Goal: Task Accomplishment & Management: Use online tool/utility

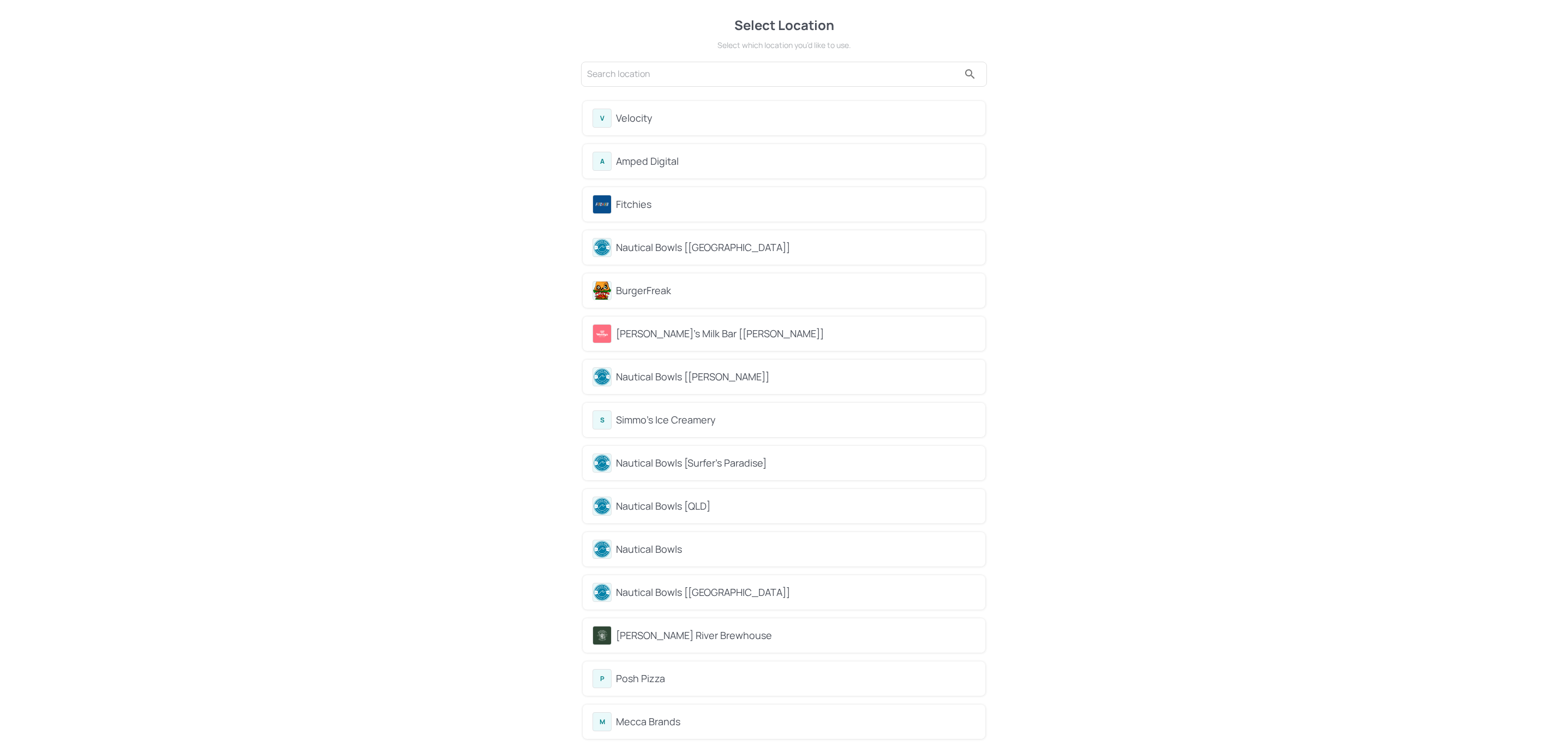
click at [693, 197] on div "Fitchies" at bounding box center [796, 204] width 359 height 15
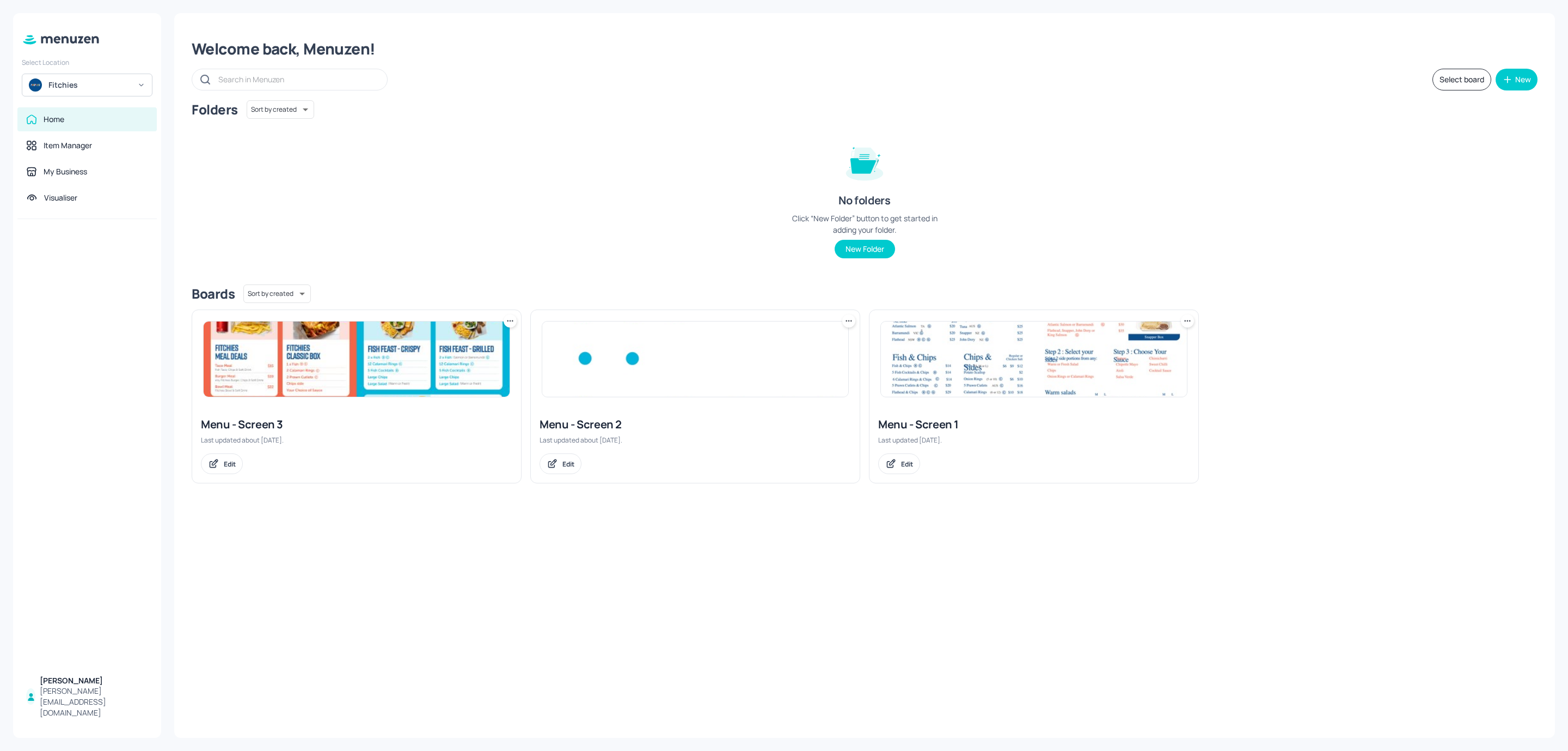
click at [732, 357] on img at bounding box center [695, 359] width 306 height 75
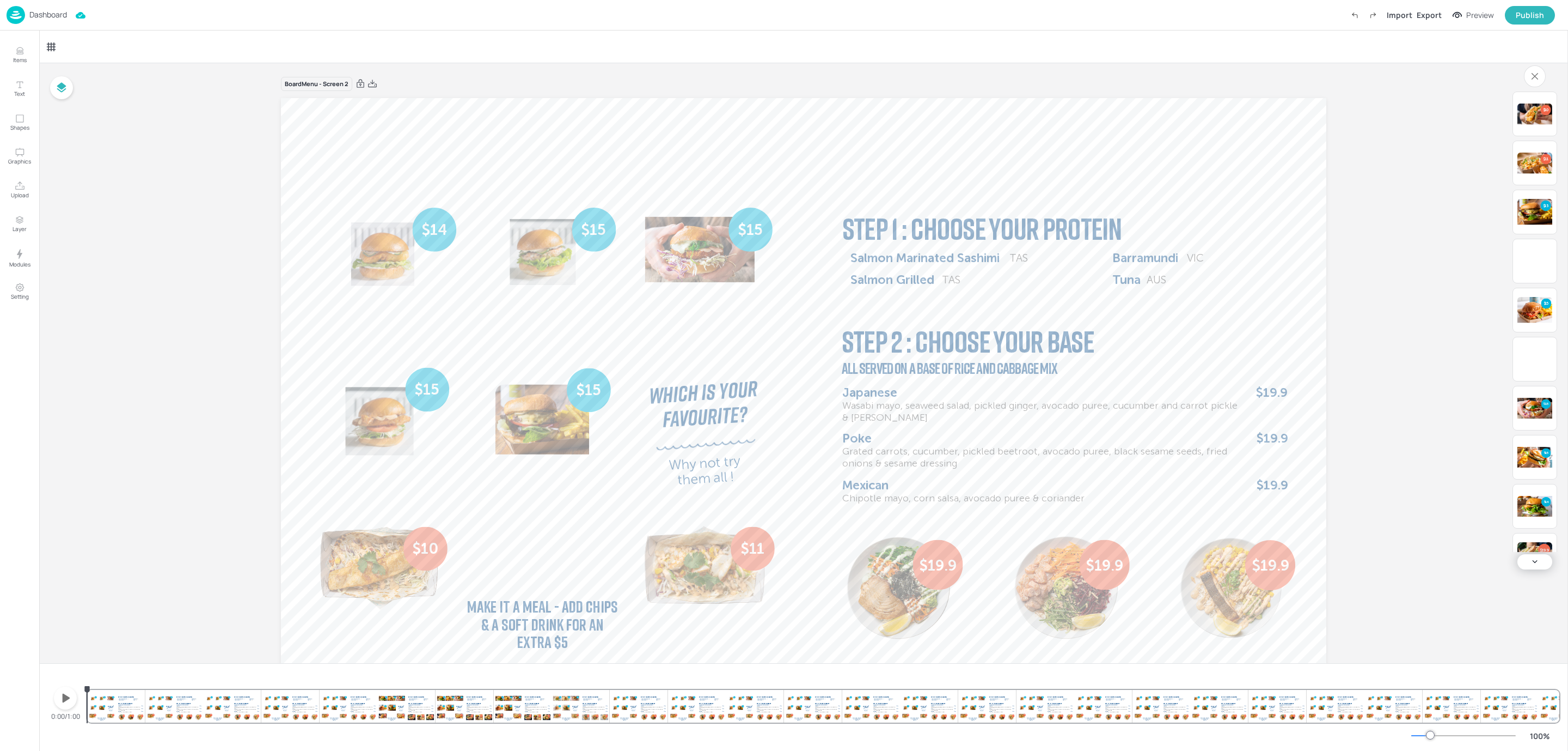
click at [61, 703] on icon "button" at bounding box center [65, 698] width 18 height 18
click at [49, 9] on div "Dashboard" at bounding box center [36, 15] width 60 height 18
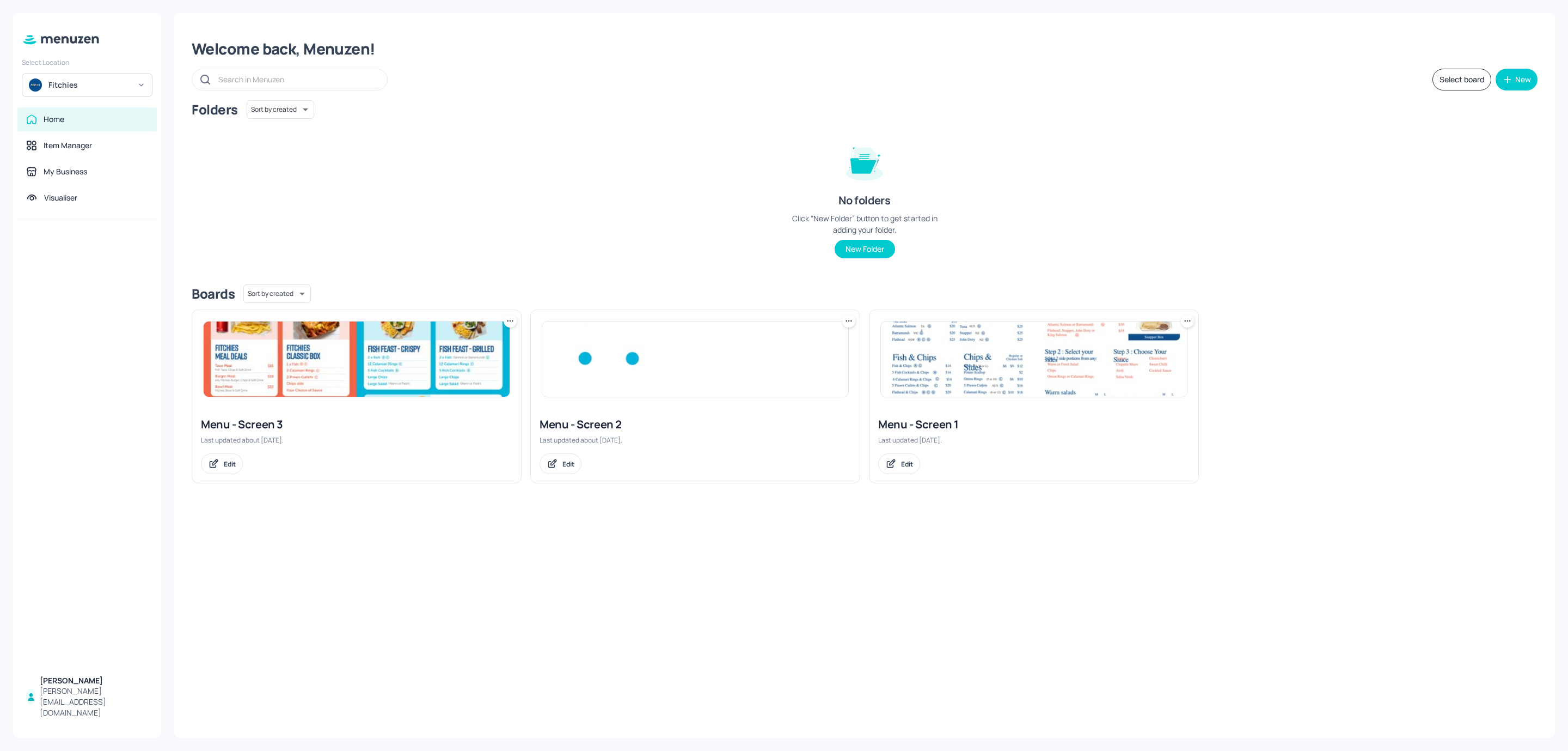
click at [346, 338] on img at bounding box center [356, 359] width 306 height 75
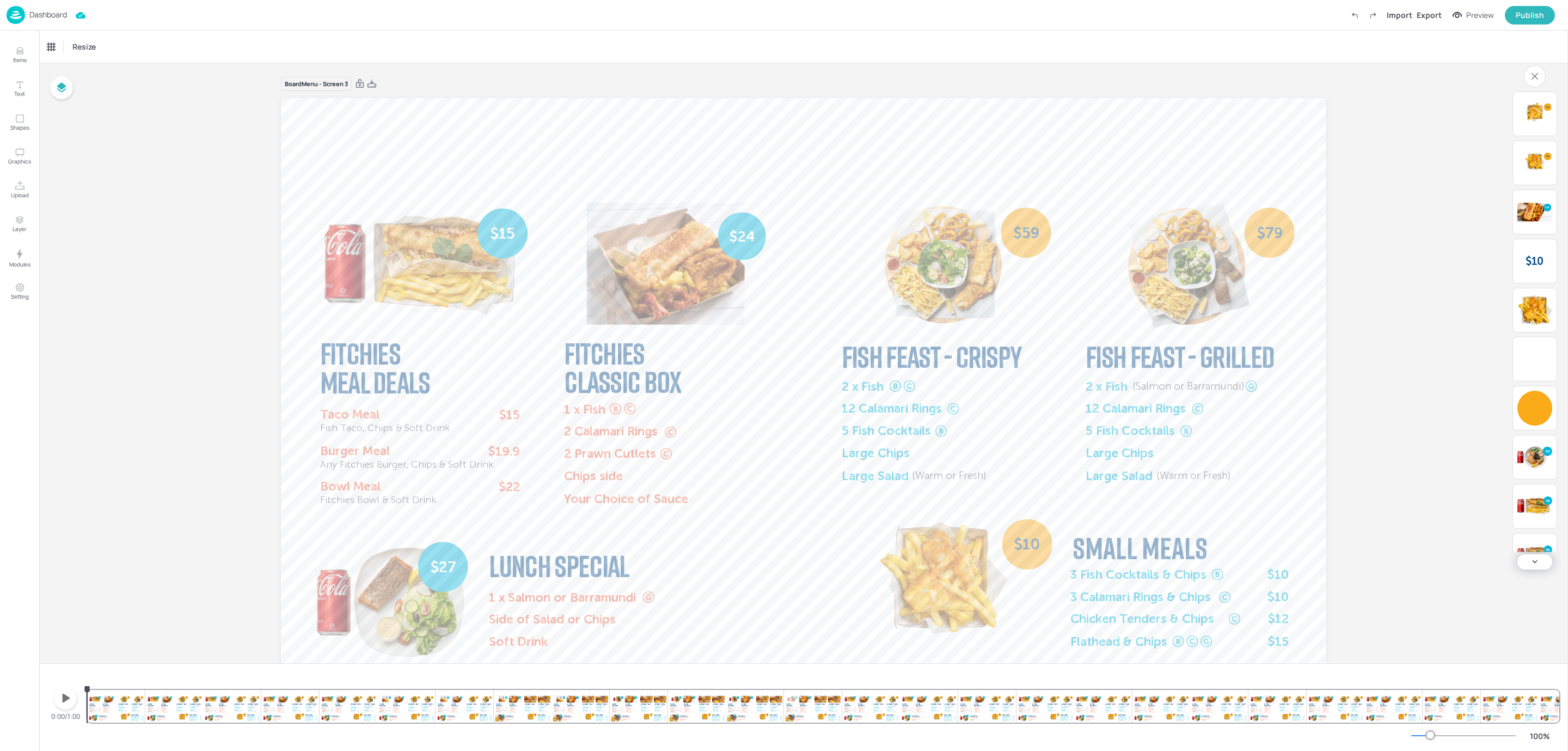
click at [63, 690] on icon "button" at bounding box center [65, 698] width 18 height 18
click at [46, 17] on p "Dashboard" at bounding box center [48, 15] width 38 height 8
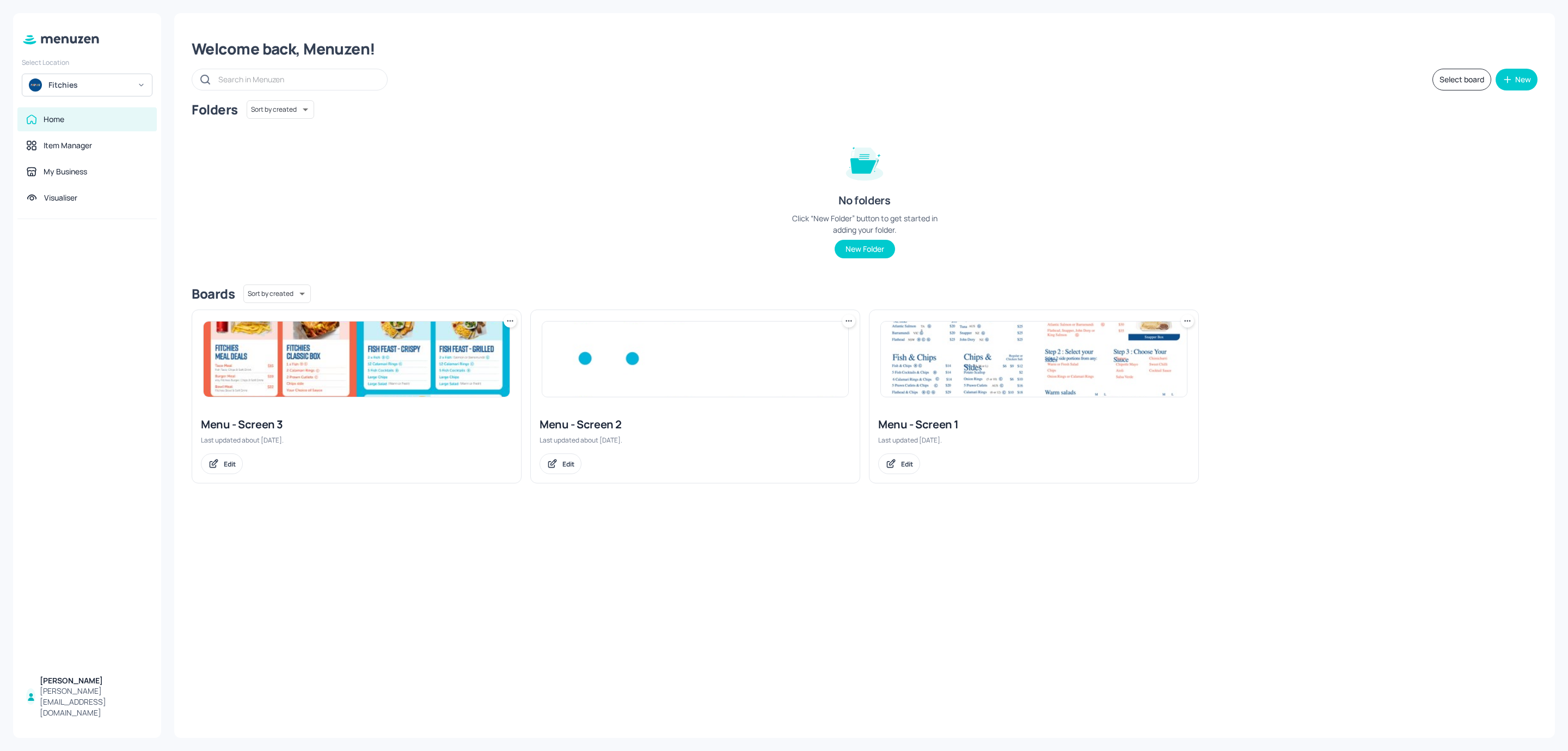
click at [913, 342] on img at bounding box center [1035, 359] width 306 height 75
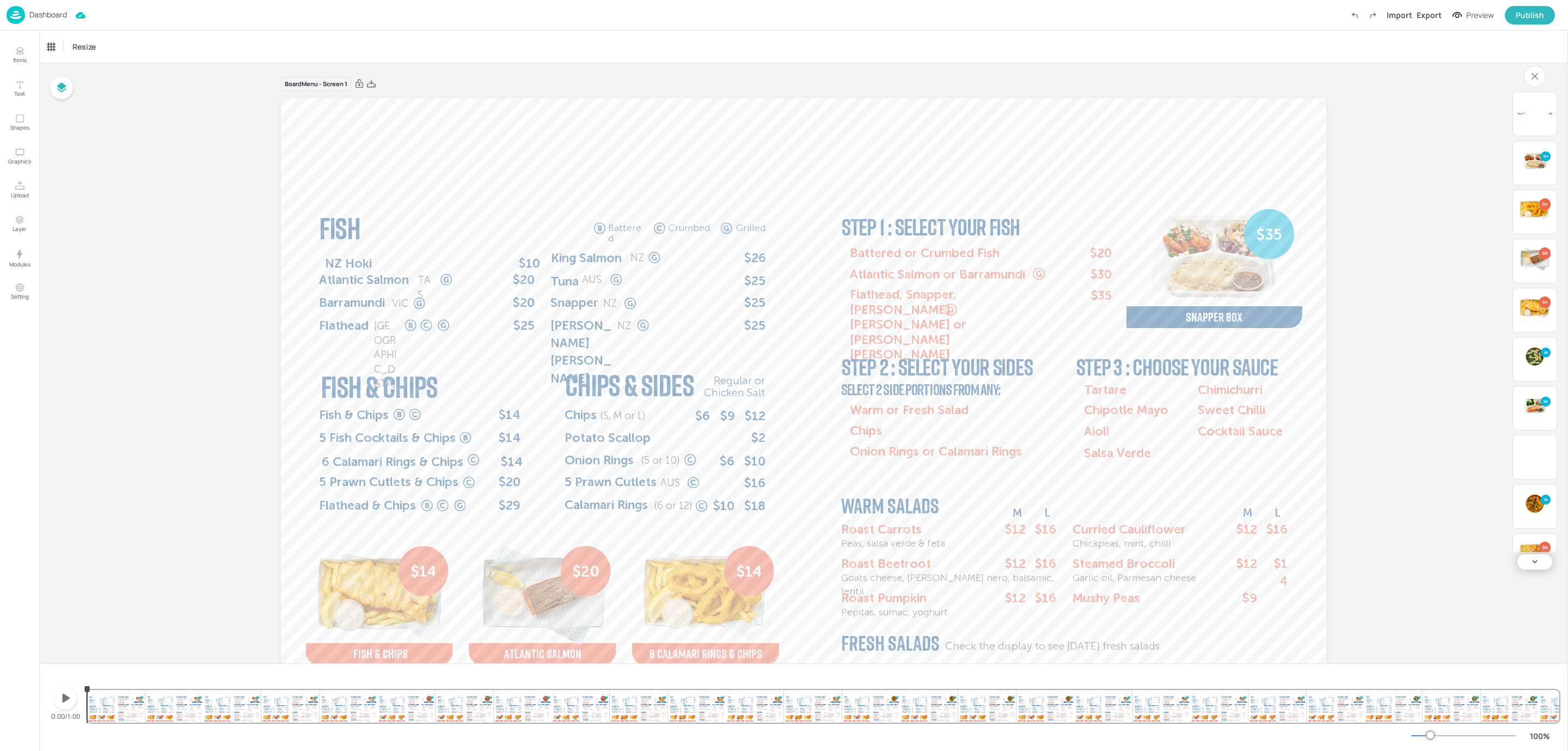
scroll to position [50, 0]
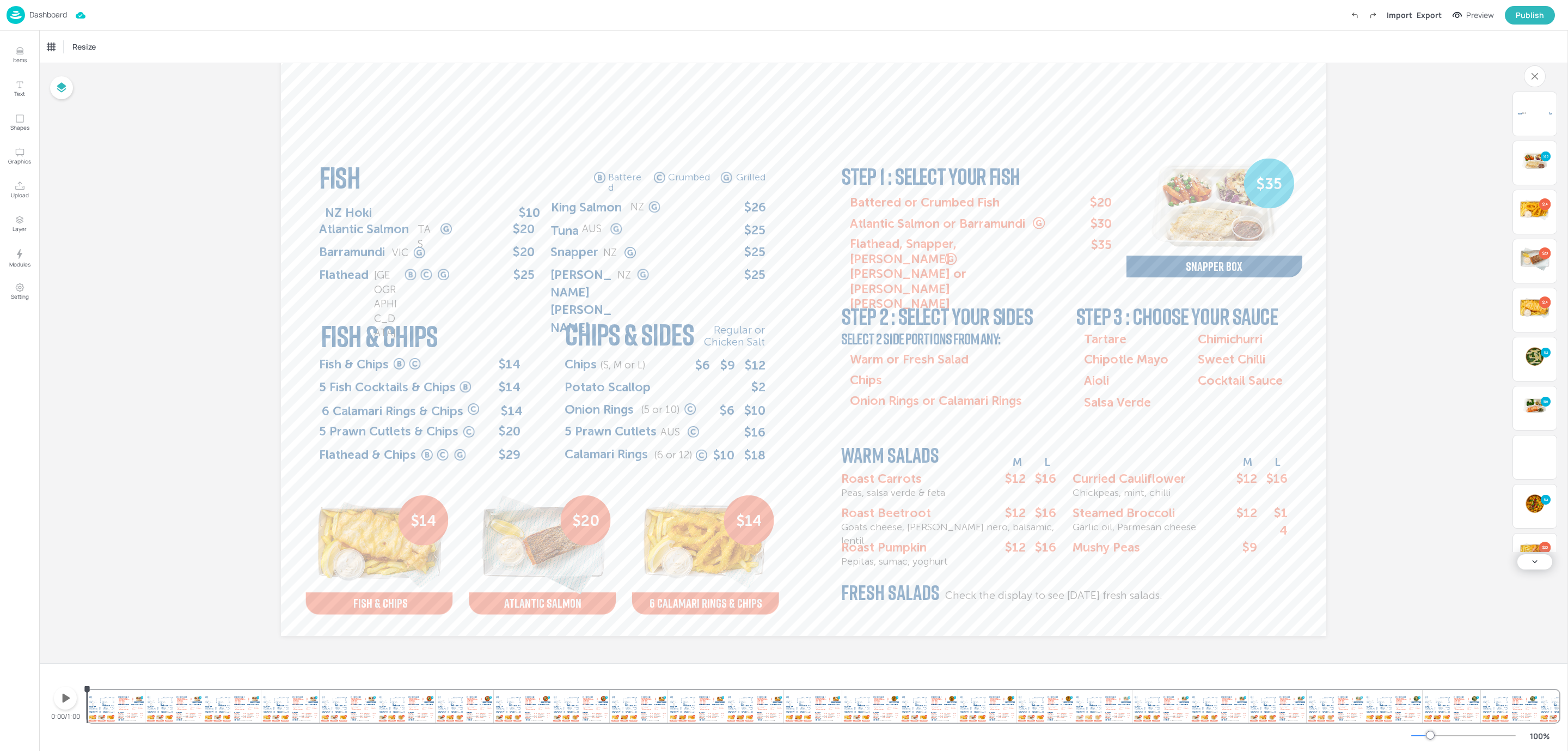
click at [59, 700] on icon "button" at bounding box center [65, 698] width 18 height 18
click at [44, 18] on p "Dashboard" at bounding box center [48, 15] width 38 height 8
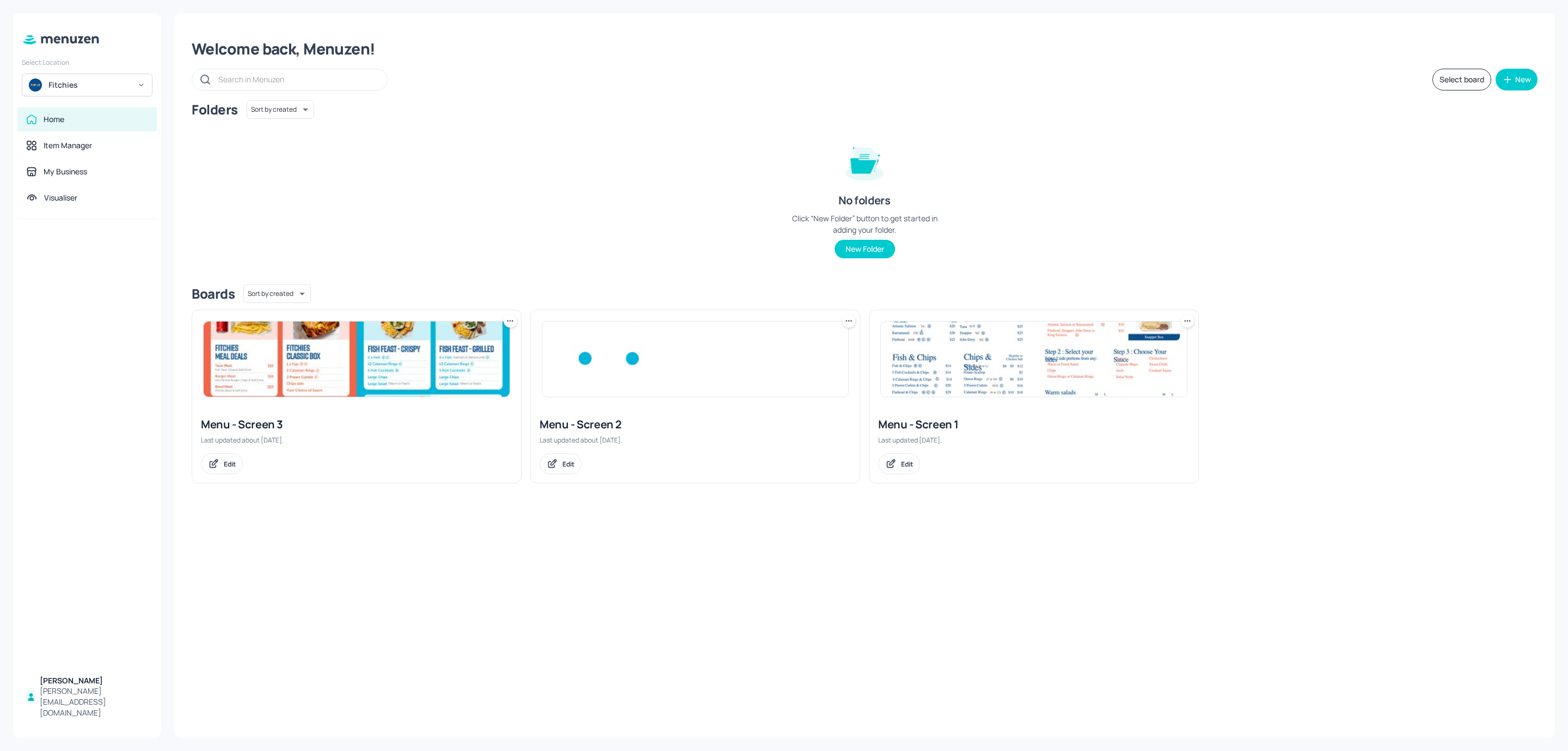
click at [748, 380] on img at bounding box center [695, 359] width 306 height 75
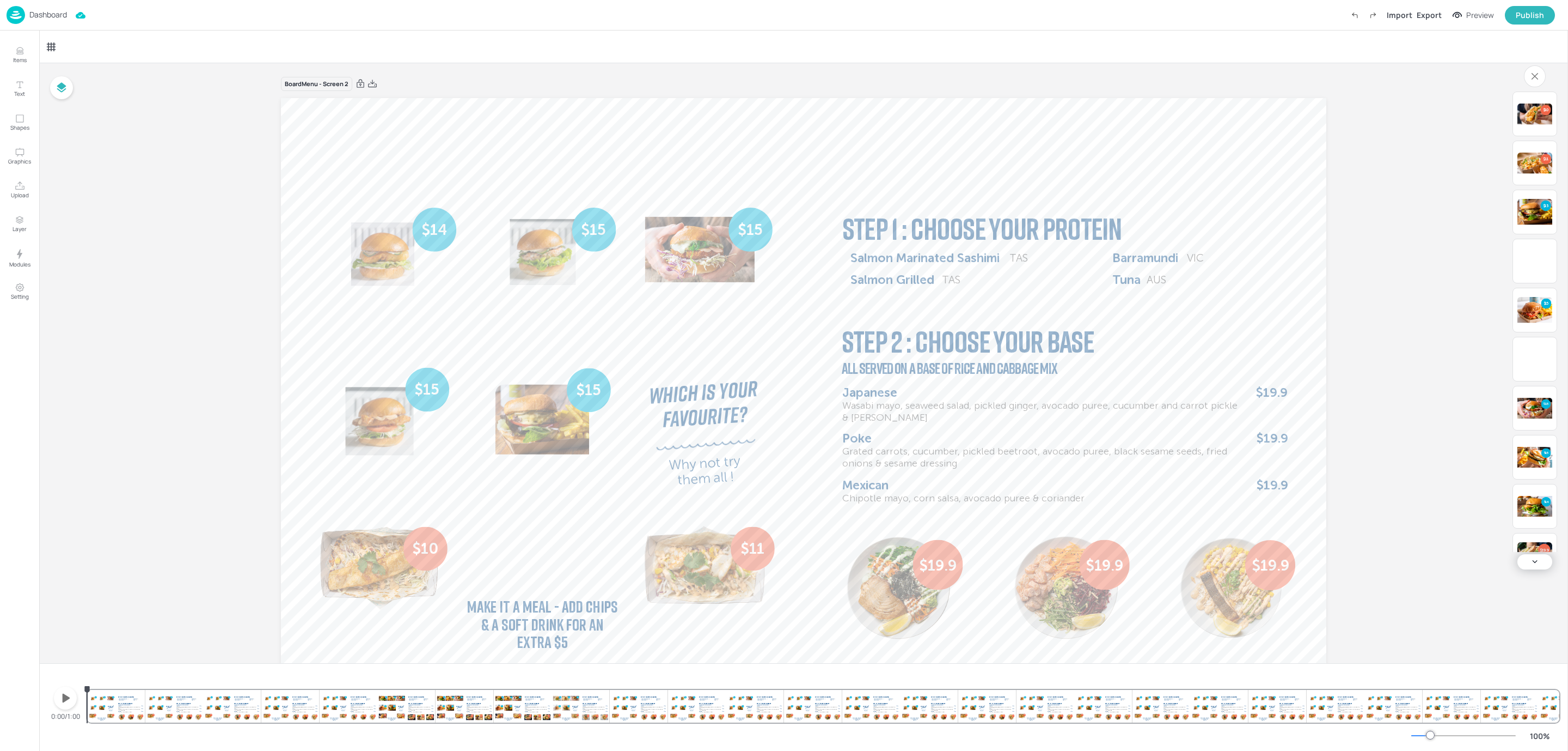
drag, startPoint x: 89, startPoint y: 693, endPoint x: 0, endPoint y: 695, distance: 89.0
click at [0, 695] on div "Items Text Shapes Graphics Upload Layer Modules Setting Items 57 Add Integrate …" at bounding box center [784, 375] width 1568 height 751
click at [60, 706] on button "button" at bounding box center [66, 698] width 23 height 23
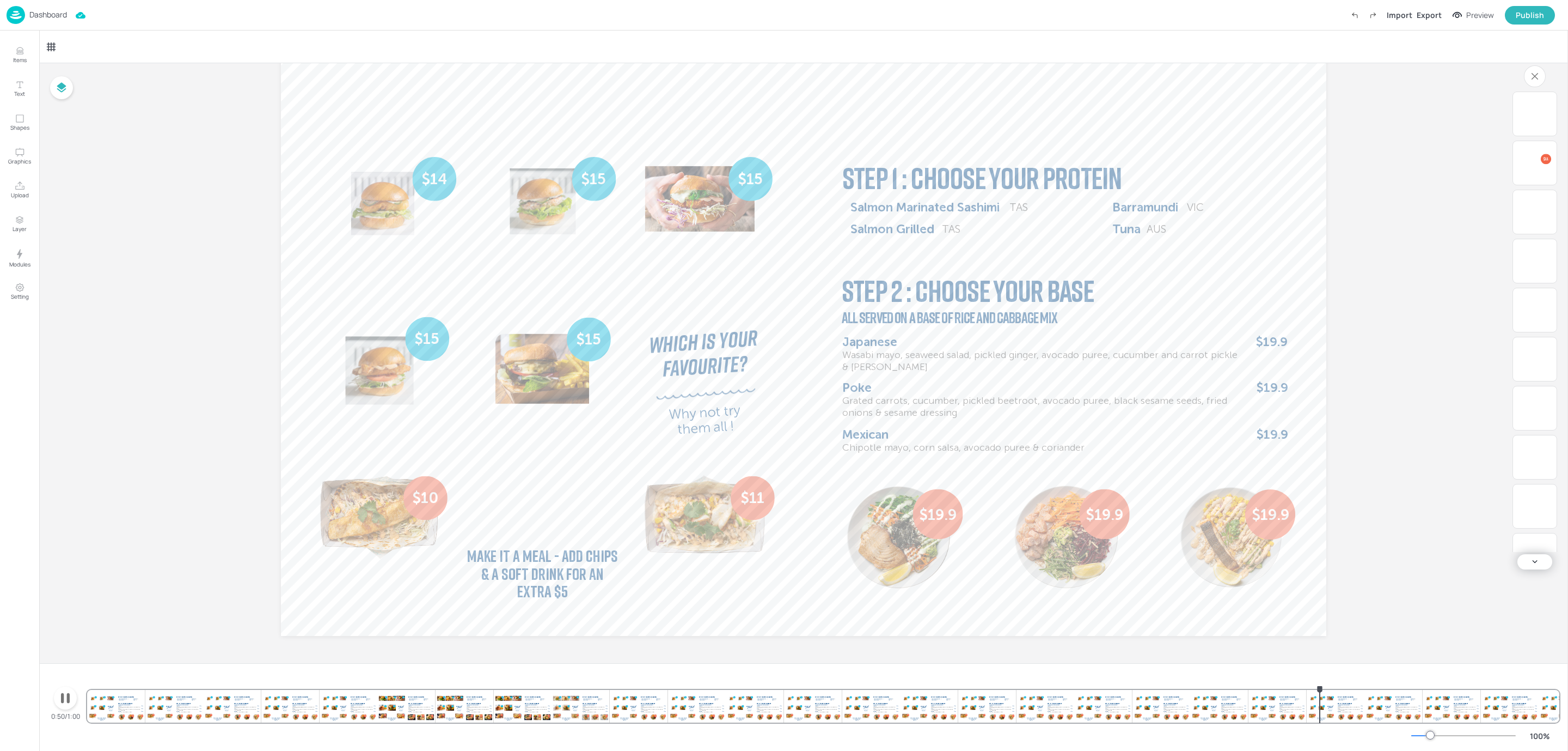
click at [49, 696] on div "0:50/1:00" at bounding box center [65, 703] width 35 height 35
click at [66, 705] on icon "button" at bounding box center [65, 698] width 18 height 18
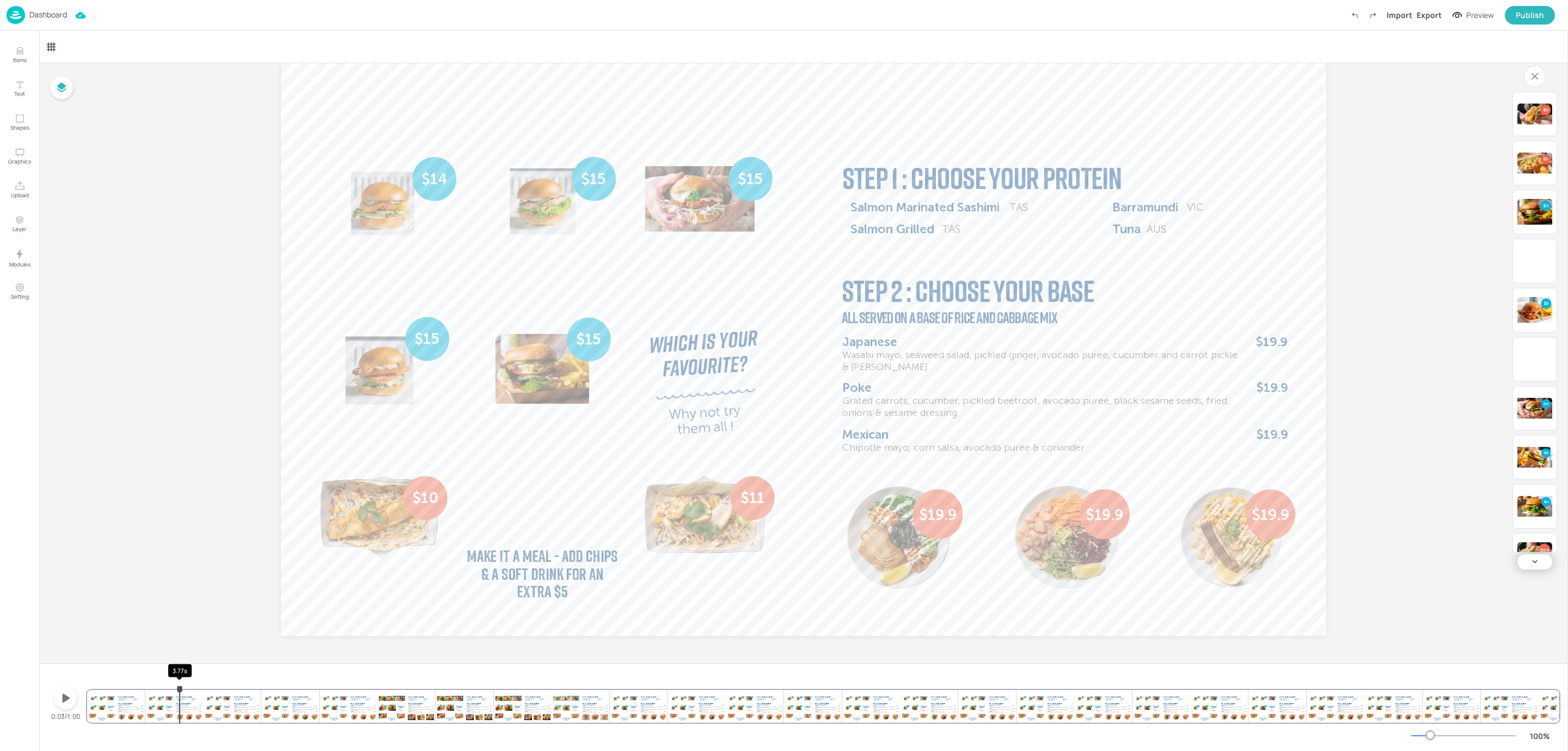
drag, startPoint x: 1361, startPoint y: 688, endPoint x: 179, endPoint y: 688, distance: 1182.0
click at [179, 688] on icon "3.77s" at bounding box center [179, 689] width 5 height 7
click at [1526, 15] on div "Publish" at bounding box center [1530, 15] width 29 height 12
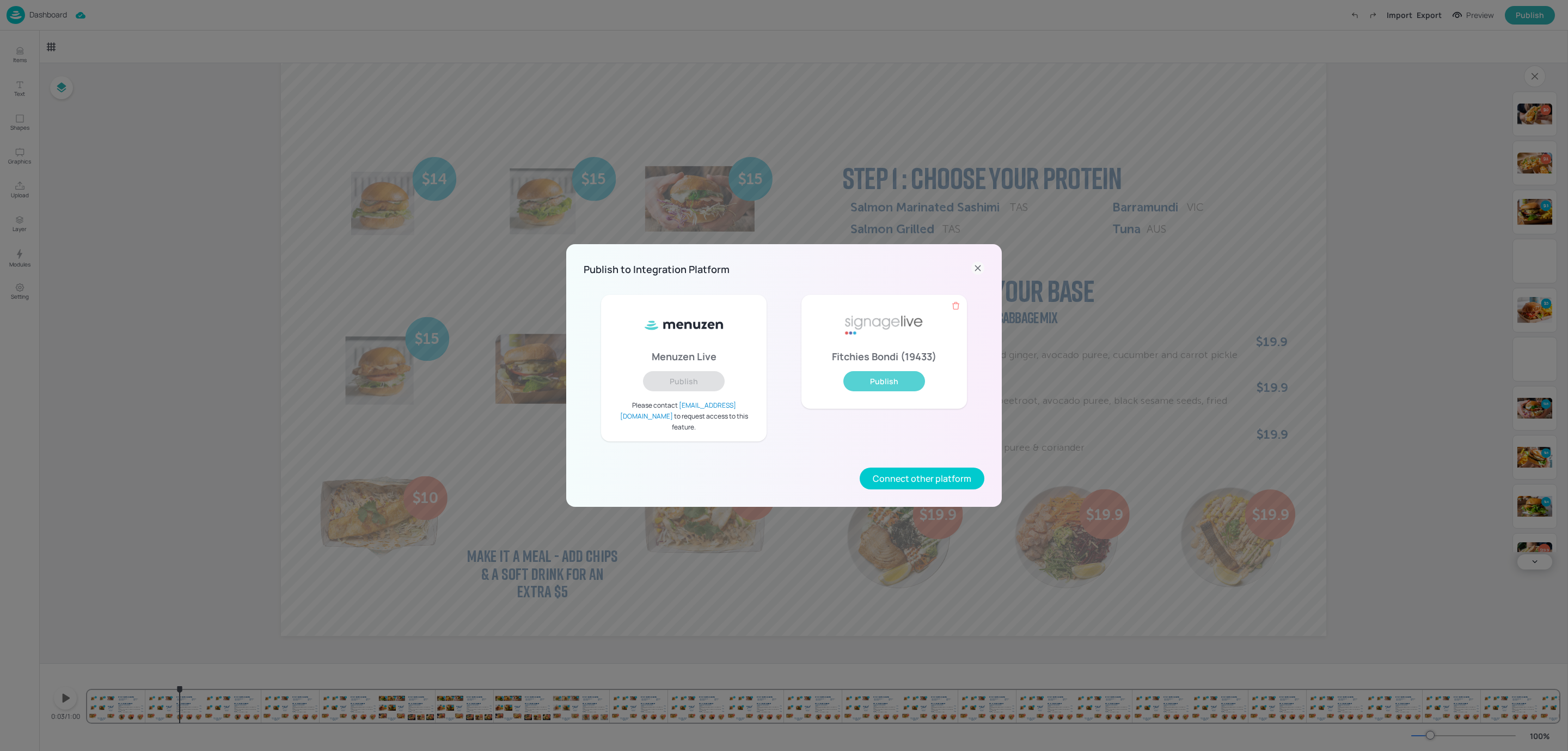
click at [891, 381] on button "Publish" at bounding box center [885, 381] width 82 height 20
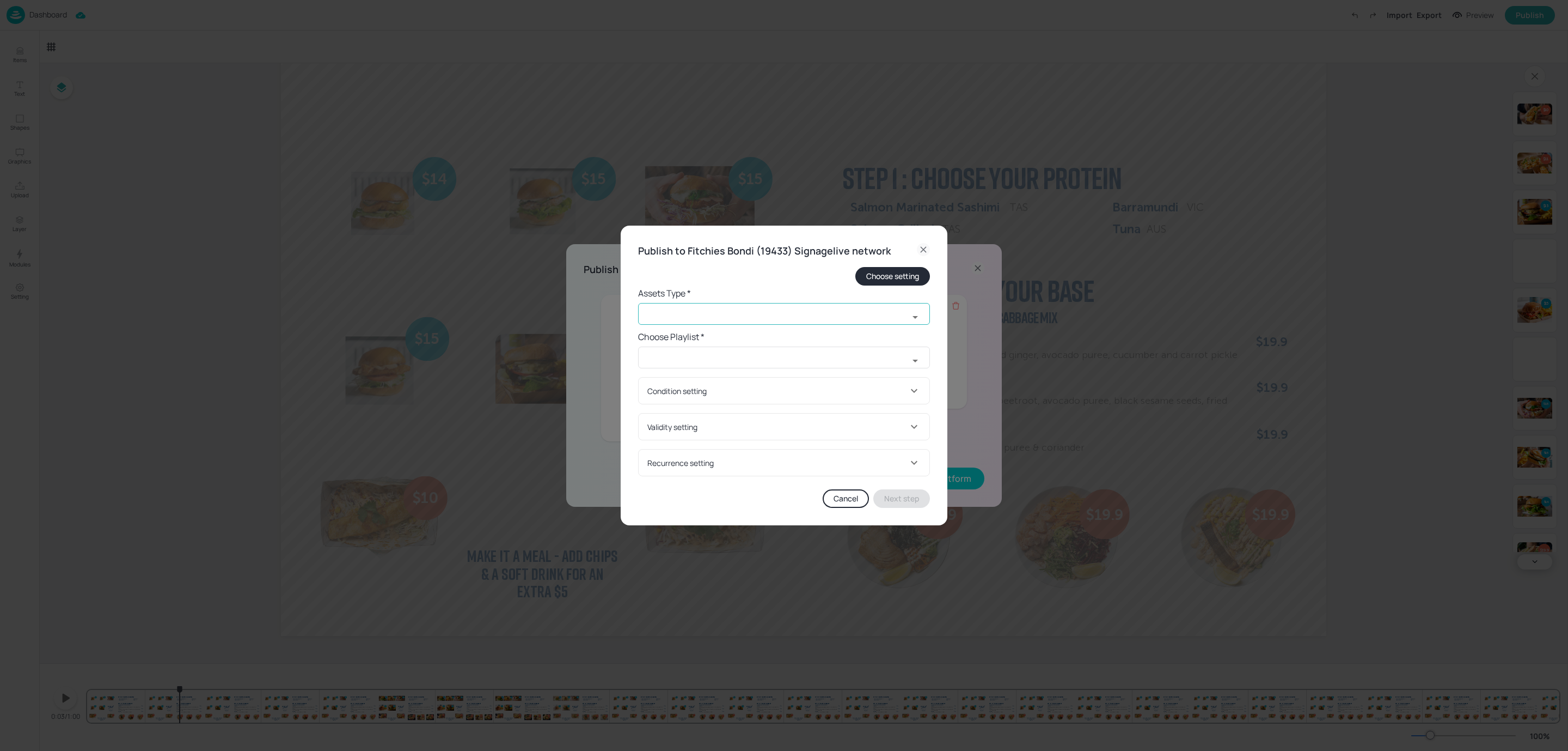
click at [758, 309] on input "text" at bounding box center [773, 314] width 271 height 22
click at [730, 340] on li "widget" at bounding box center [784, 337] width 292 height 18
type input "widget"
click at [855, 360] on input "text" at bounding box center [773, 357] width 271 height 22
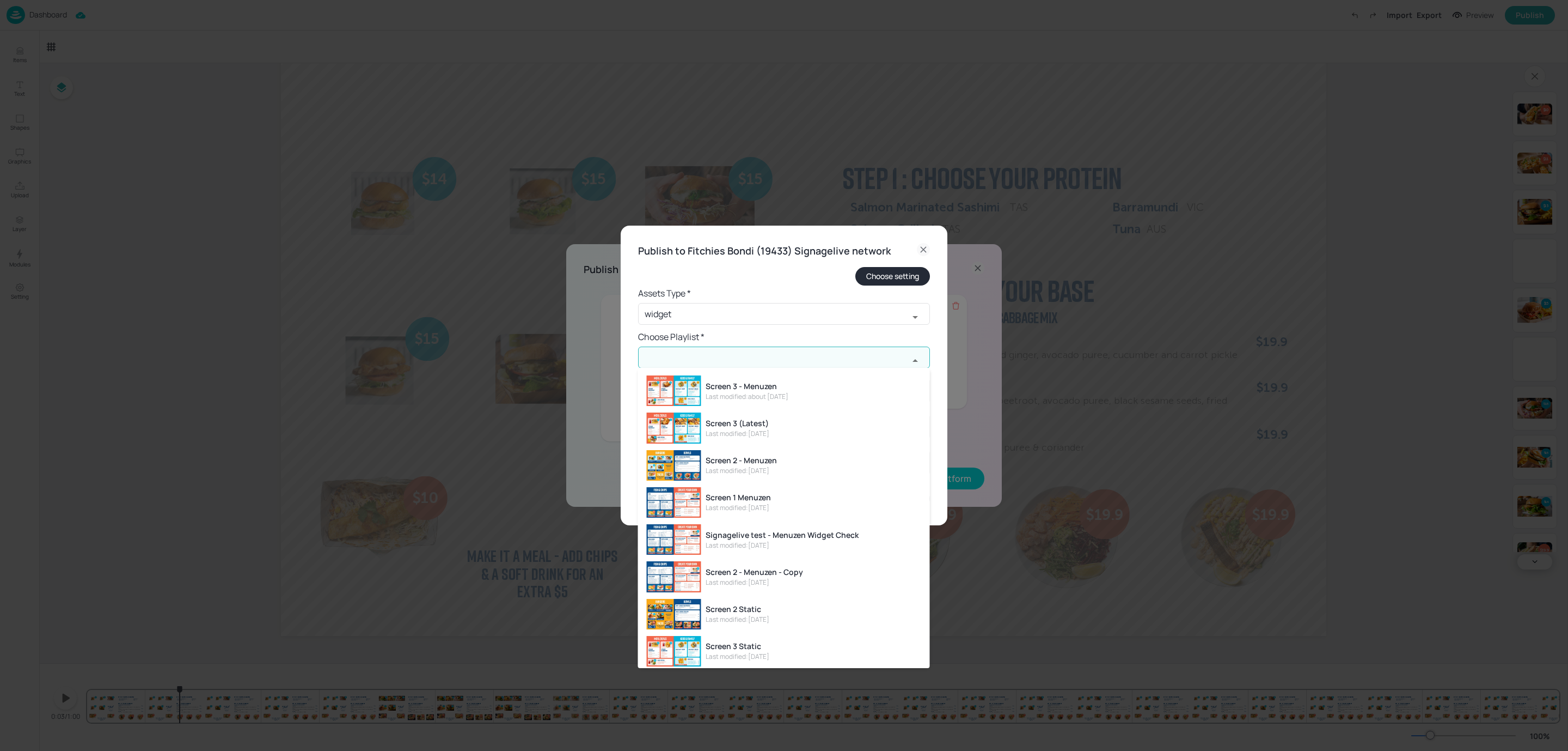
click at [794, 459] on li "Screen 2 - Menuzen Last modified: [DATE]" at bounding box center [784, 466] width 292 height 37
type input "Screen 2 - Menuzen"
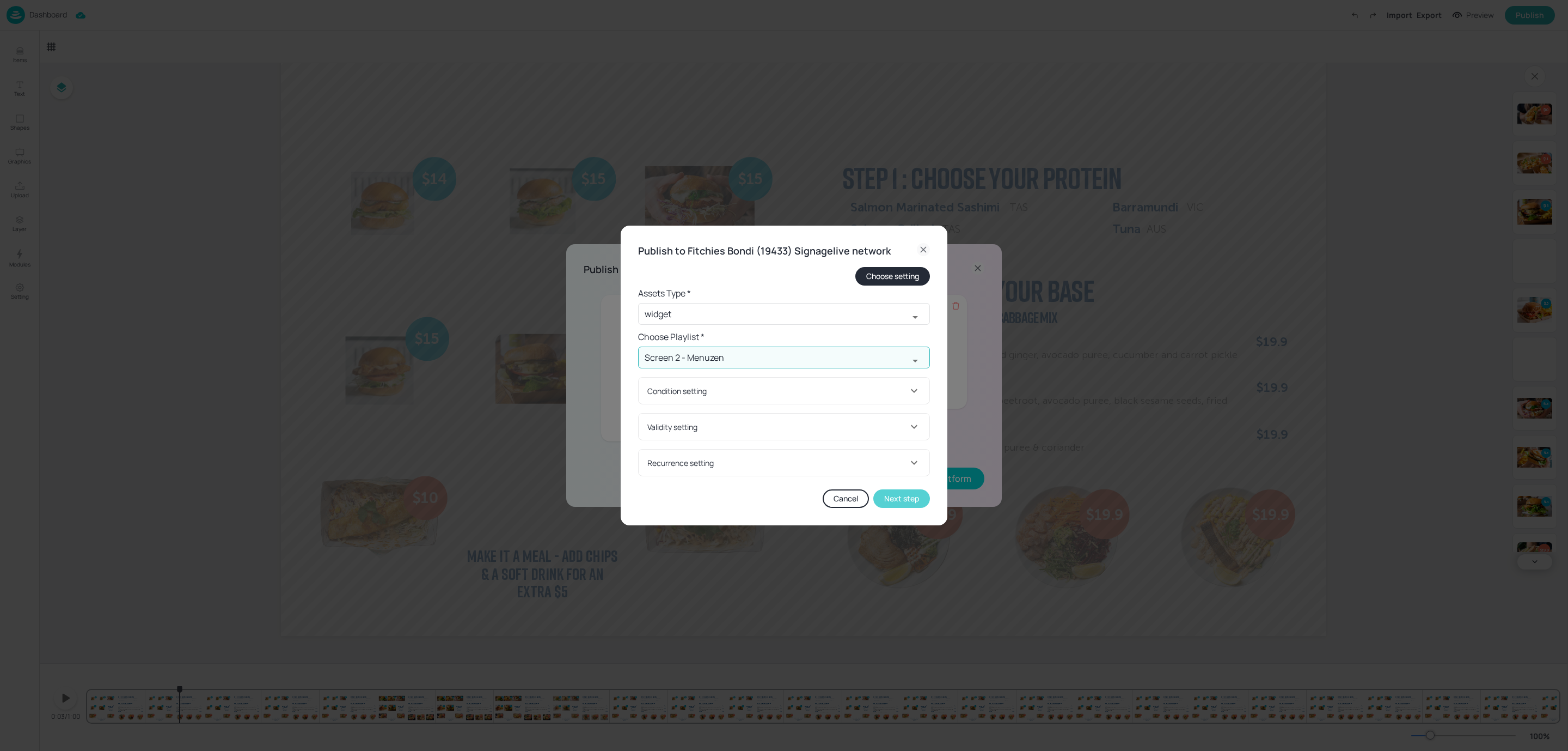
click at [902, 497] on button "Next step" at bounding box center [902, 498] width 56 height 19
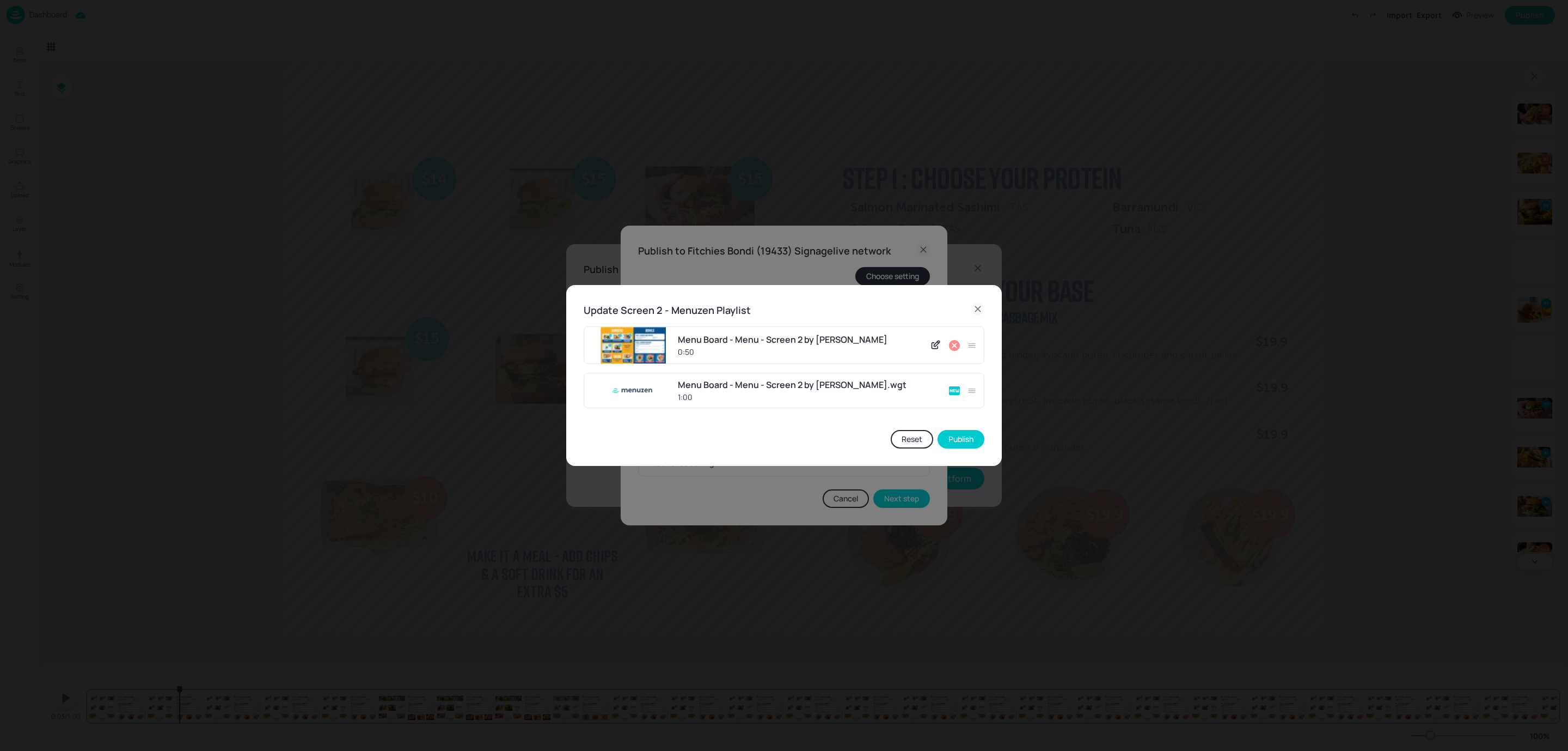
click at [957, 343] on icon at bounding box center [955, 345] width 11 height 11
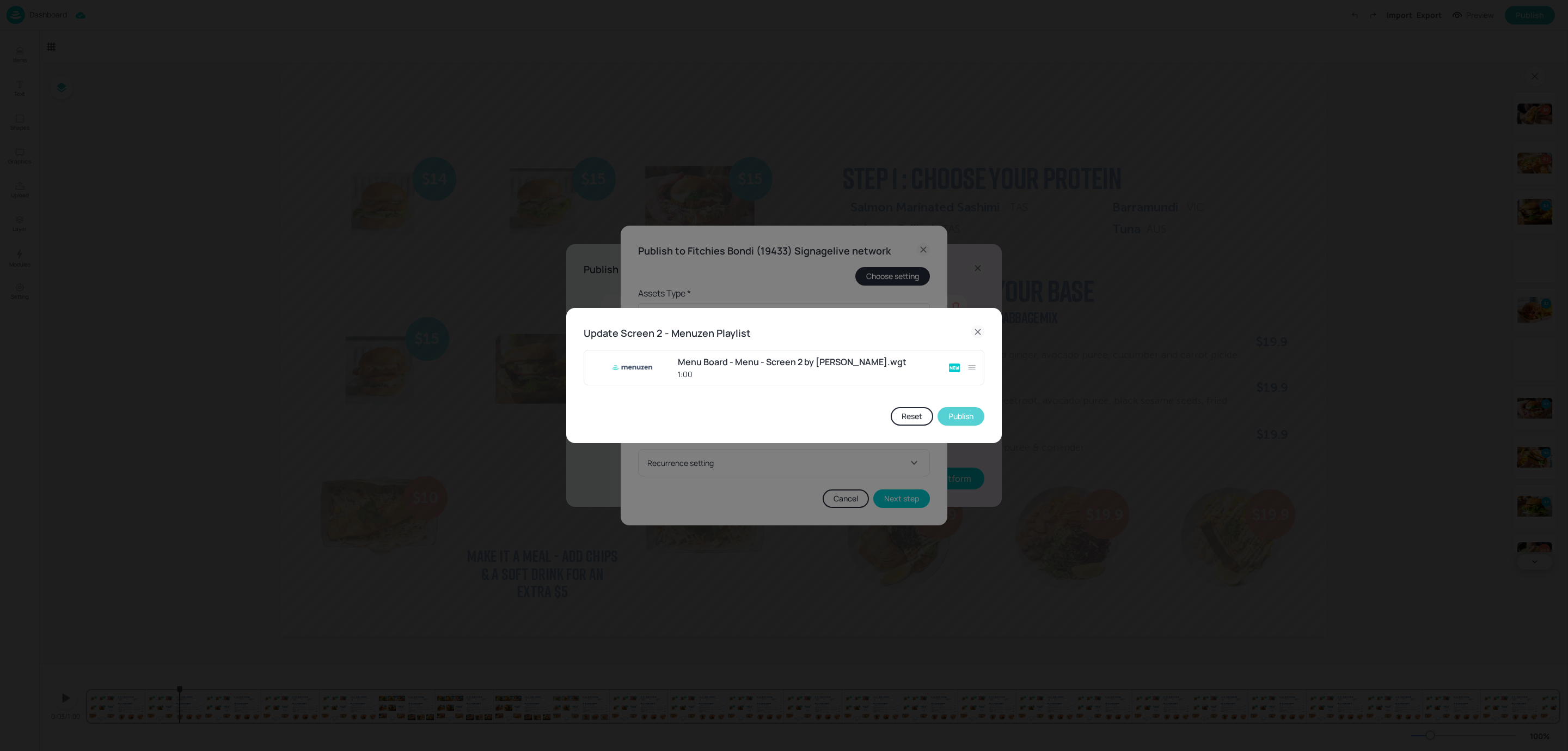
click at [958, 415] on button "Publish" at bounding box center [961, 416] width 47 height 19
